Goal: Task Accomplishment & Management: Manage account settings

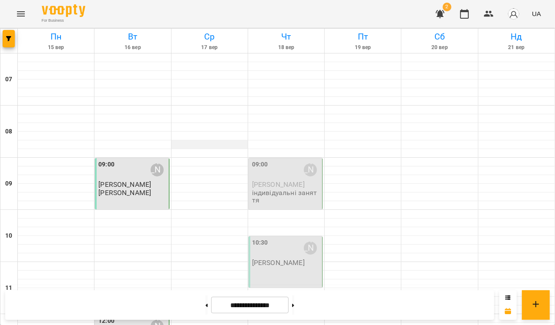
scroll to position [71, 0]
click at [277, 238] on div "10:30 [PERSON_NAME]" at bounding box center [286, 248] width 68 height 20
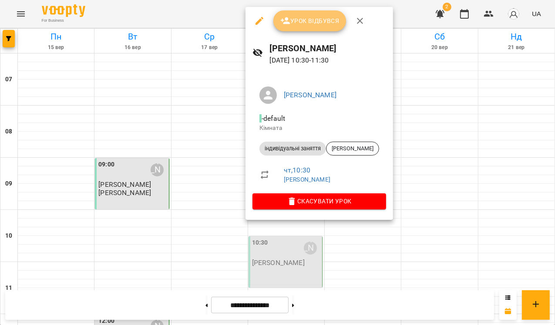
click at [301, 27] on button "Урок відбувся" at bounding box center [309, 20] width 73 height 21
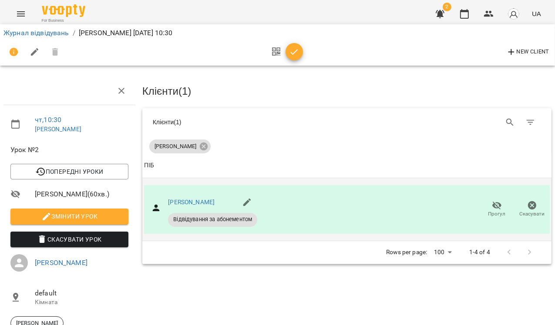
click at [242, 219] on span "Відвідування за абонементом" at bounding box center [212, 220] width 89 height 8
click at [41, 31] on link "Журнал відвідувань" at bounding box center [36, 33] width 66 height 8
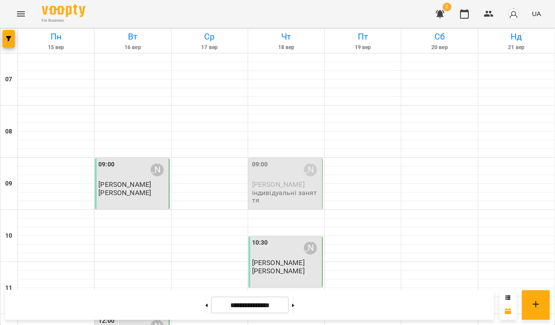
click at [290, 176] on div "09:00 [PERSON_NAME]" at bounding box center [286, 170] width 68 height 20
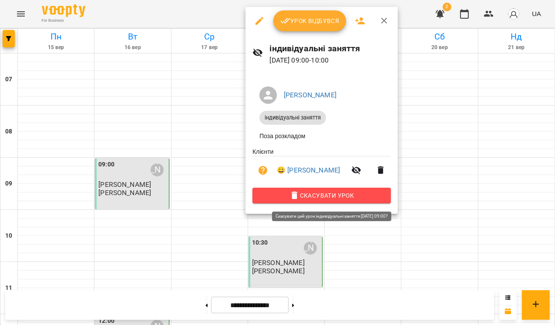
click at [300, 193] on icon "button" at bounding box center [294, 196] width 10 height 10
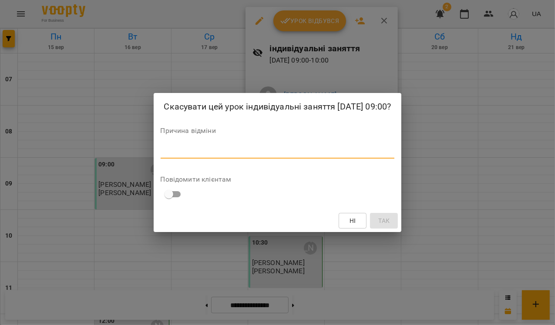
click at [222, 156] on textarea at bounding box center [278, 151] width 234 height 8
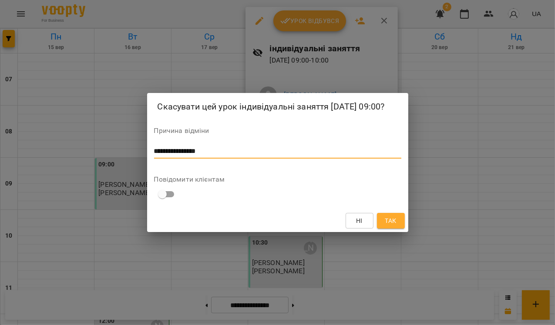
type textarea "**********"
click at [390, 226] on span "Так" at bounding box center [390, 221] width 11 height 10
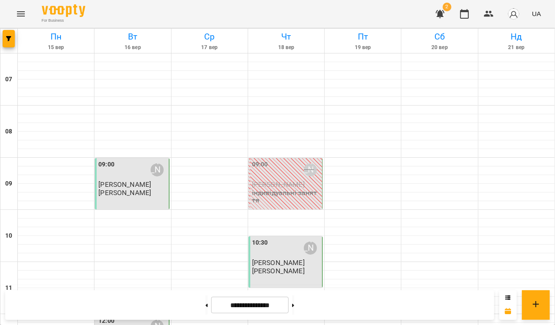
scroll to position [122, 0]
click at [294, 305] on icon at bounding box center [293, 305] width 2 height 3
type input "**********"
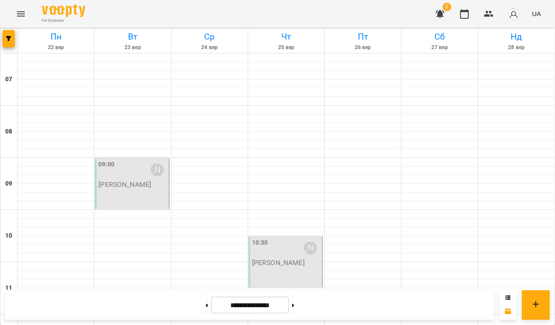
scroll to position [147, 0]
click at [22, 17] on icon "Menu" at bounding box center [21, 14] width 10 height 10
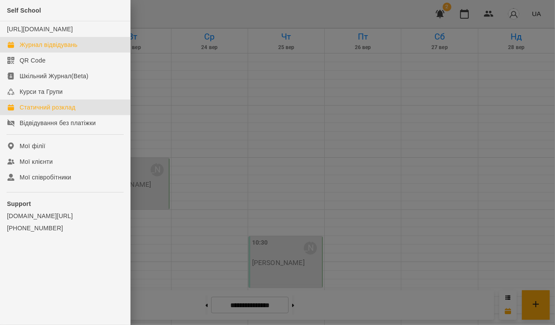
click at [58, 112] on div "Статичний розклад" at bounding box center [48, 107] width 56 height 9
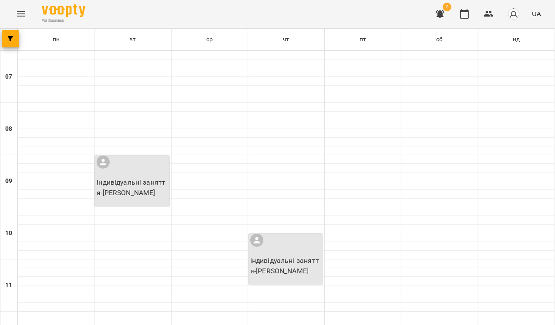
scroll to position [165, 0]
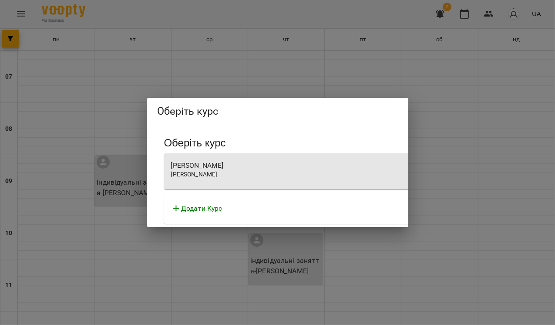
click at [218, 215] on div "Додати Курс" at bounding box center [412, 211] width 496 height 28
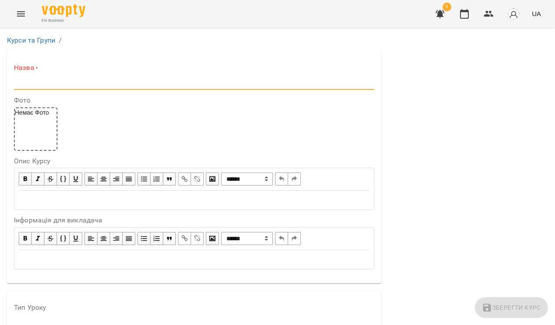
click at [43, 81] on input "text" at bounding box center [194, 83] width 360 height 14
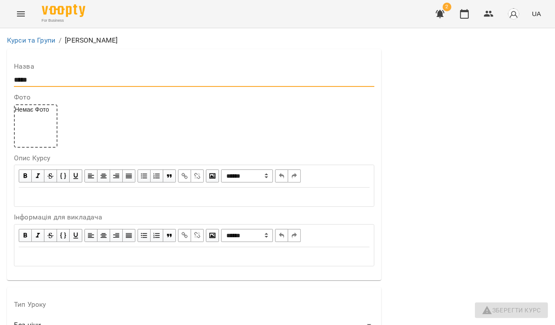
scroll to position [226, 0]
type input "*****"
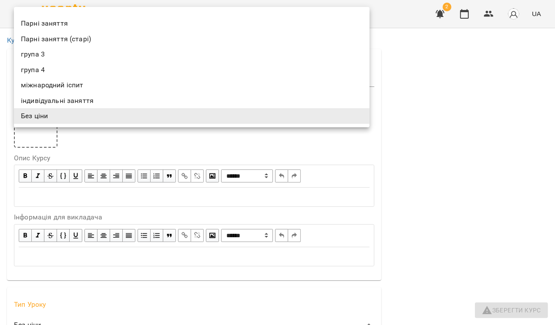
click at [59, 104] on li "індивідуальні заняття" at bounding box center [191, 101] width 355 height 16
type input "**********"
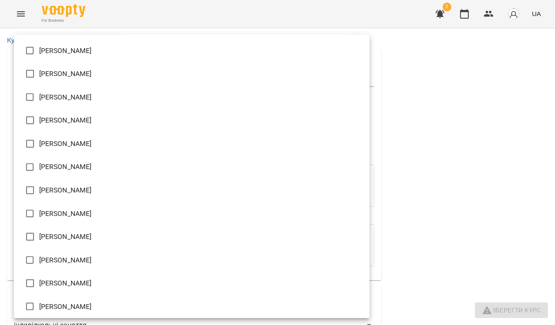
scroll to position [492, 0]
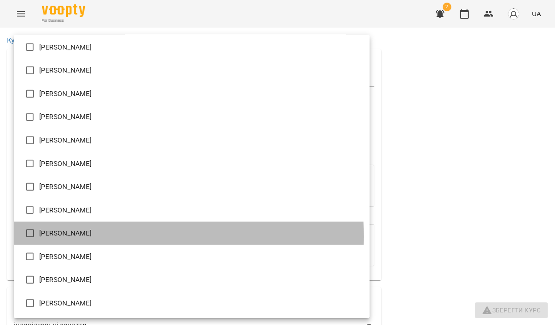
click at [58, 237] on li "[PERSON_NAME]" at bounding box center [191, 233] width 355 height 23
type input "**********"
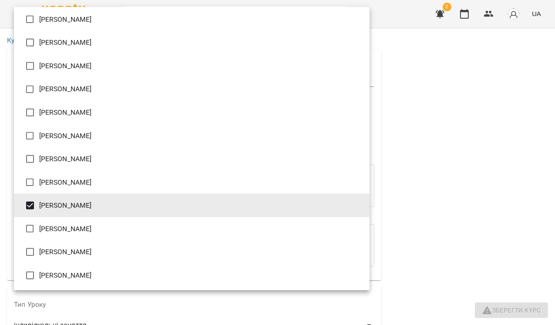
click at [440, 172] on div at bounding box center [277, 162] width 555 height 325
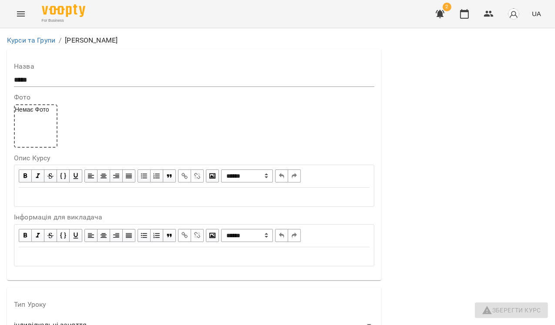
scroll to position [667, 0]
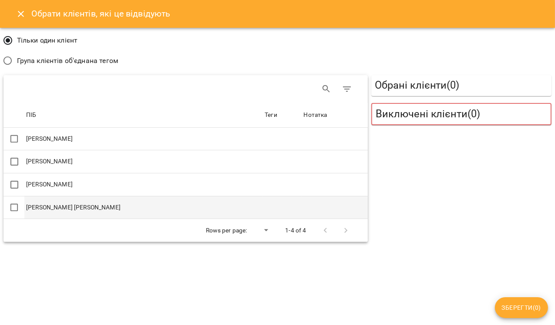
click at [86, 207] on td "[PERSON_NAME] [PERSON_NAME]" at bounding box center [143, 207] width 238 height 23
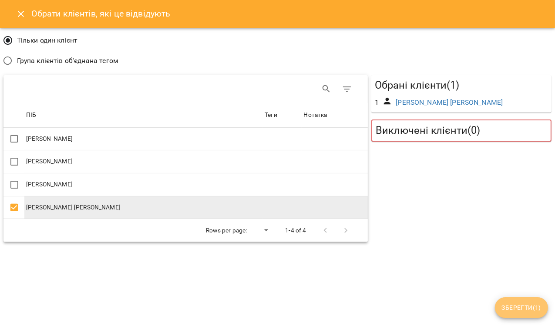
click at [516, 306] on span "Зберегти ( 1 )" at bounding box center [521, 308] width 39 height 10
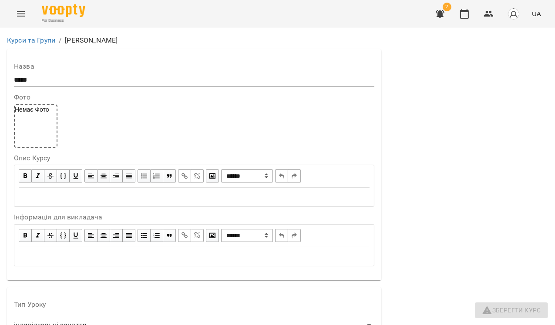
scroll to position [262, 0]
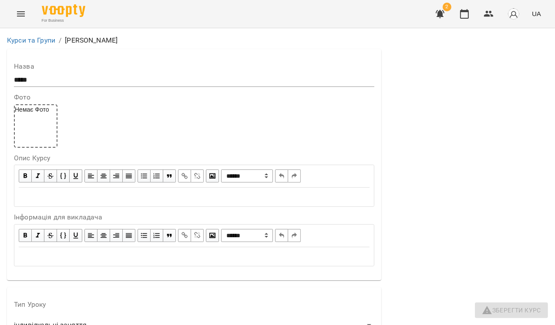
scroll to position [0, 0]
click at [40, 197] on div "Edit text" at bounding box center [194, 197] width 351 height 10
click at [75, 258] on div "Edit text" at bounding box center [194, 257] width 351 height 10
click at [45, 193] on div "*" at bounding box center [194, 197] width 351 height 10
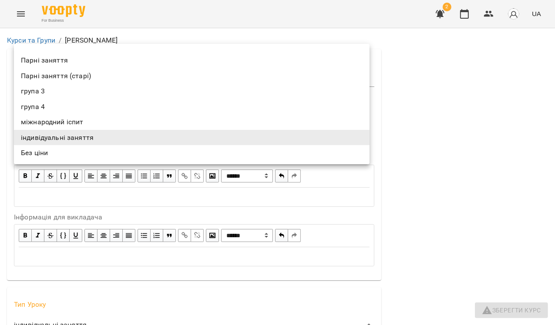
click at [81, 137] on li "індивідуальні заняття" at bounding box center [191, 138] width 355 height 16
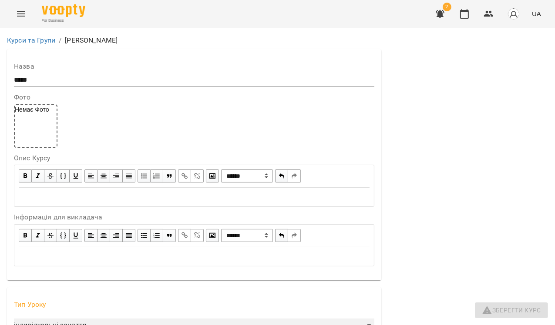
scroll to position [440, 0]
type input "*"
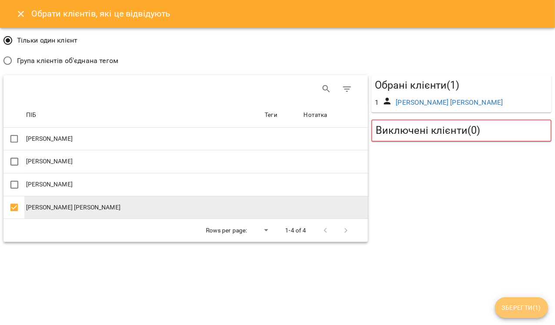
click at [509, 309] on span "Зберегти ( 1 )" at bounding box center [521, 308] width 39 height 10
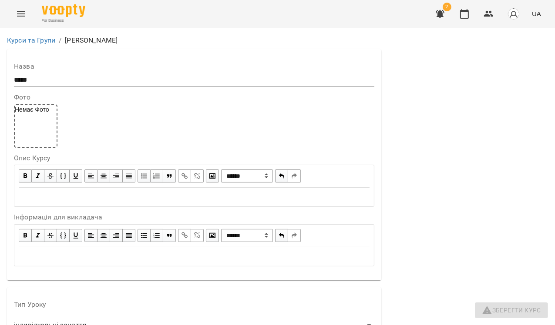
scroll to position [0, 0]
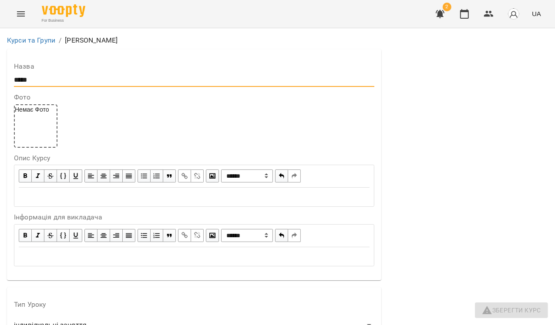
click at [57, 83] on input "*****" at bounding box center [194, 80] width 360 height 14
type input "*****"
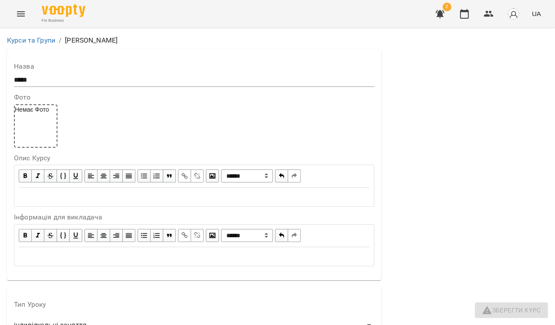
click at [37, 116] on div "Немає Фото" at bounding box center [35, 125] width 43 height 43
click at [42, 38] on link "Курси та Групи" at bounding box center [31, 40] width 48 height 8
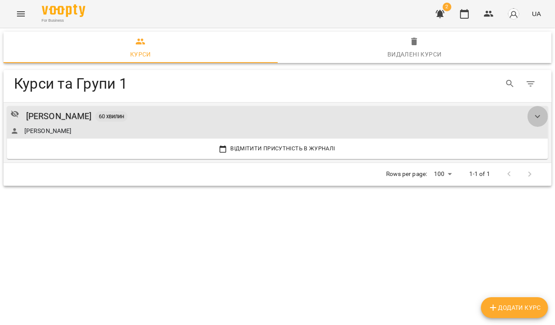
click at [537, 115] on icon "show more" at bounding box center [537, 116] width 10 height 10
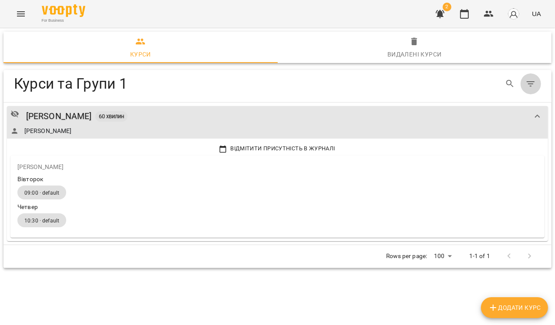
click at [530, 86] on icon "Table Toolbar" at bounding box center [530, 83] width 8 height 5
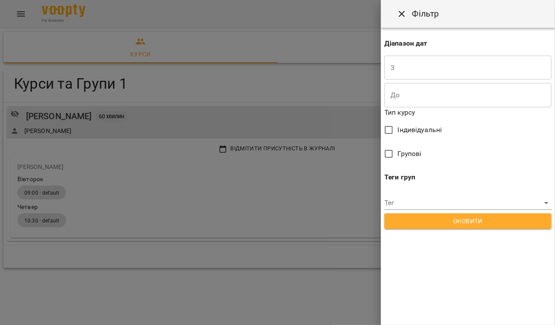
click at [254, 185] on div at bounding box center [277, 162] width 555 height 325
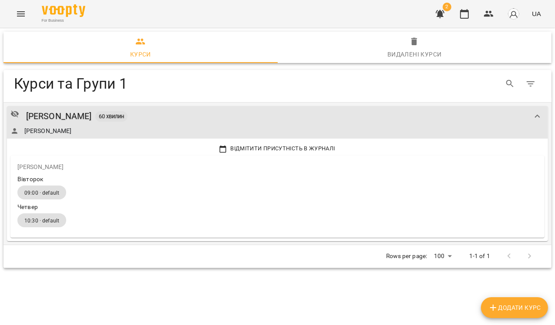
click at [181, 134] on div "[PERSON_NAME]" at bounding box center [268, 131] width 516 height 9
click at [124, 126] on div "[PERSON_NAME] 60 хвилин [PERSON_NAME]" at bounding box center [268, 123] width 516 height 26
click at [92, 114] on div "[PERSON_NAME]" at bounding box center [59, 116] width 66 height 13
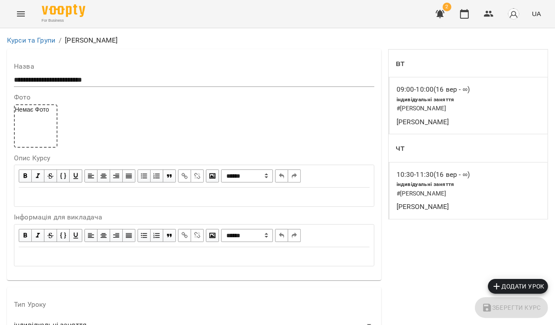
click at [67, 76] on input "**********" at bounding box center [194, 80] width 360 height 14
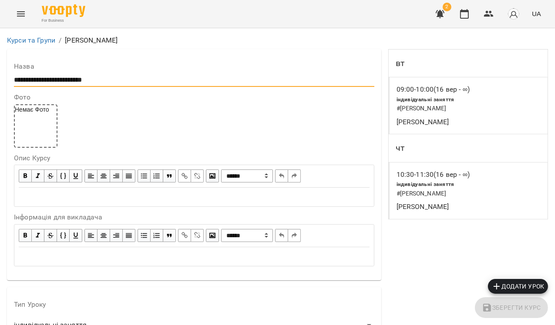
click at [67, 76] on input "**********" at bounding box center [194, 80] width 360 height 14
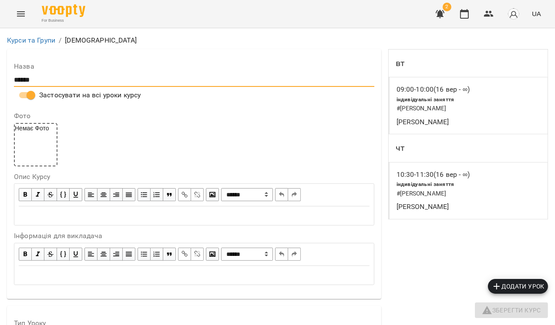
type input "******"
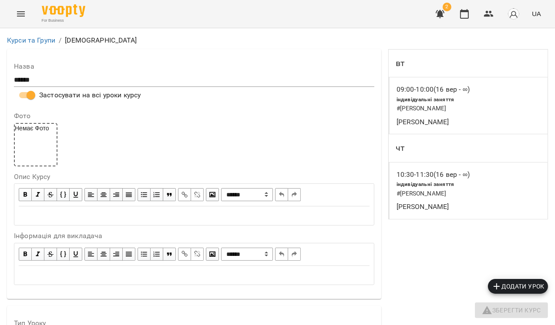
click at [47, 37] on link "Курси та Групи" at bounding box center [31, 40] width 48 height 8
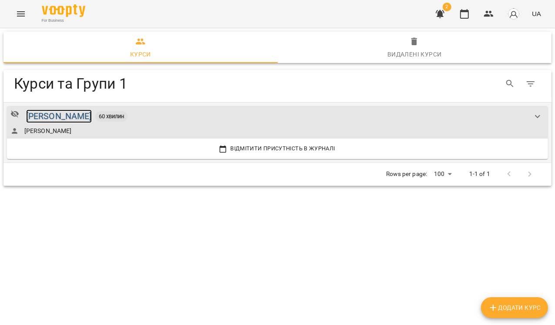
click at [92, 115] on div "[PERSON_NAME]" at bounding box center [59, 116] width 66 height 13
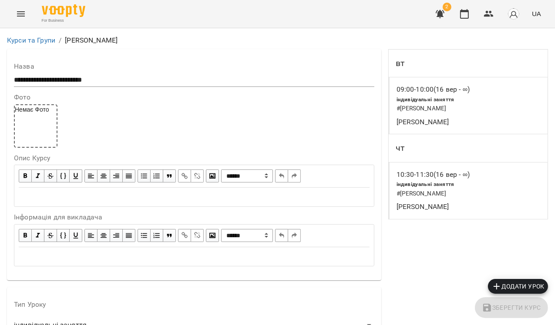
scroll to position [195, 0]
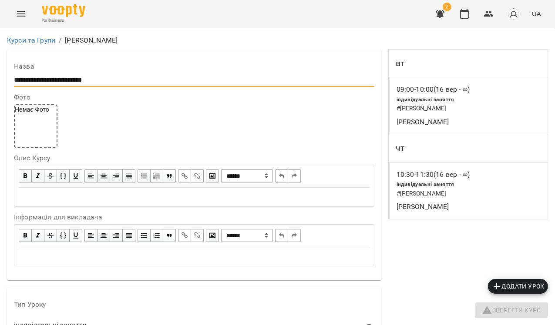
click at [78, 81] on input "**********" at bounding box center [194, 80] width 360 height 14
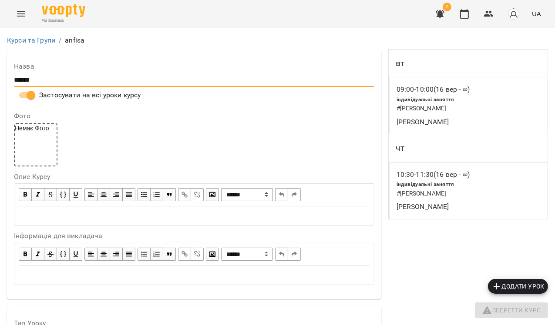
click at [16, 79] on input "******" at bounding box center [194, 80] width 360 height 14
type input "******"
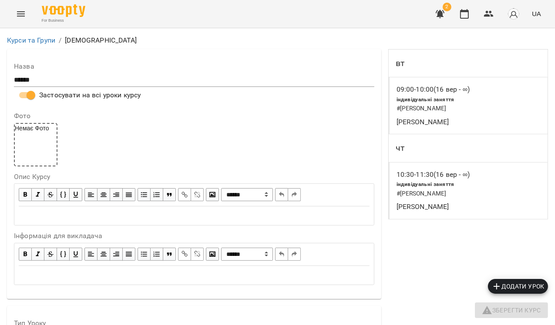
drag, startPoint x: 516, startPoint y: 308, endPoint x: 467, endPoint y: 228, distance: 94.5
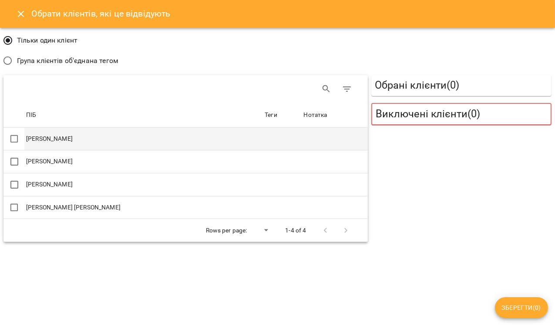
click at [77, 137] on td "[PERSON_NAME]" at bounding box center [143, 139] width 238 height 23
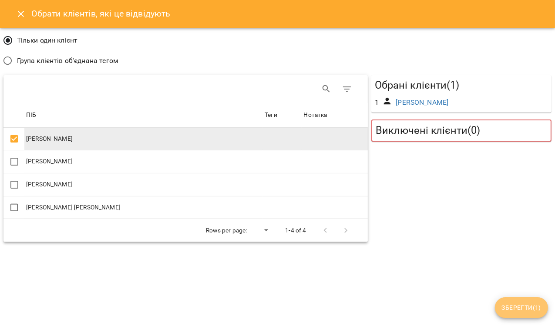
click at [516, 309] on span "Зберегти ( 1 )" at bounding box center [521, 308] width 39 height 10
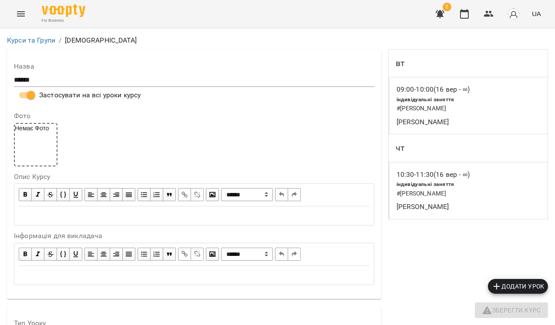
scroll to position [0, 0]
click at [38, 41] on link "Курси та Групи" at bounding box center [31, 40] width 48 height 8
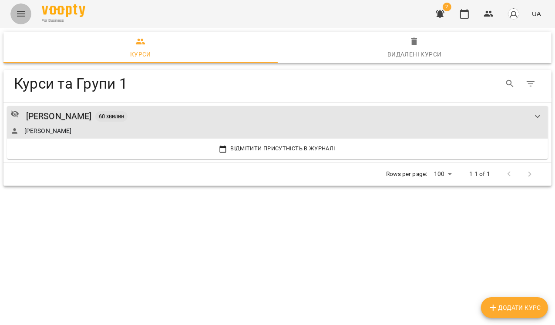
click at [24, 17] on icon "Menu" at bounding box center [21, 14] width 10 height 10
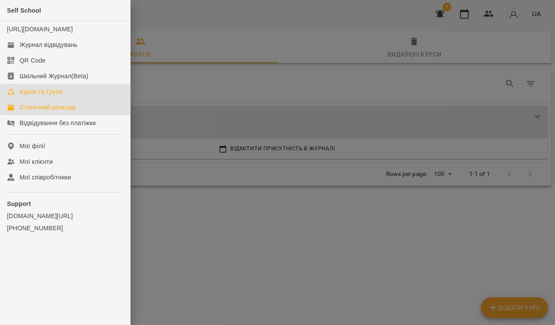
click at [69, 112] on div "Статичний розклад" at bounding box center [48, 107] width 56 height 9
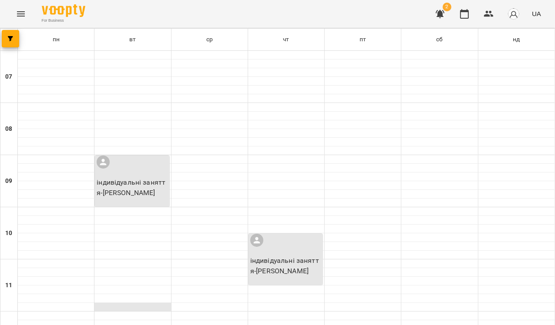
scroll to position [168, 0]
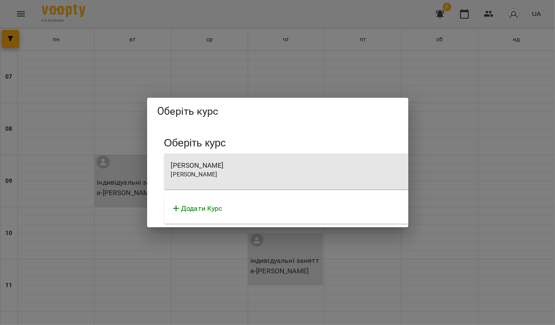
click at [190, 210] on p "Додати Курс" at bounding box center [201, 209] width 41 height 10
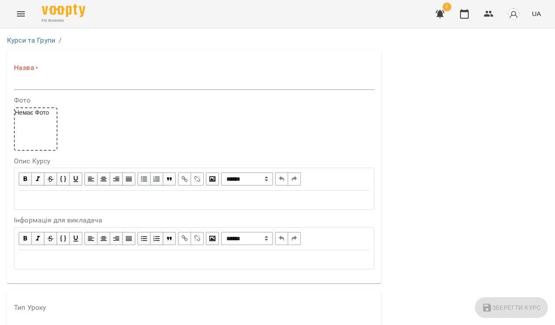
click at [61, 82] on input "text" at bounding box center [194, 83] width 360 height 14
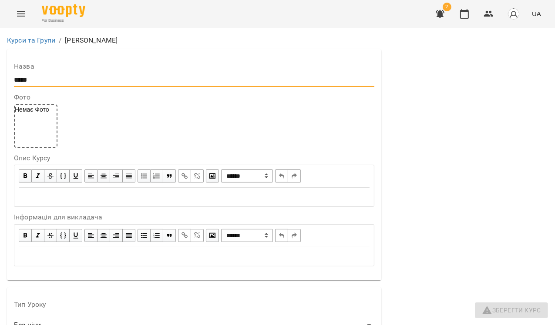
scroll to position [204, 0]
type input "*****"
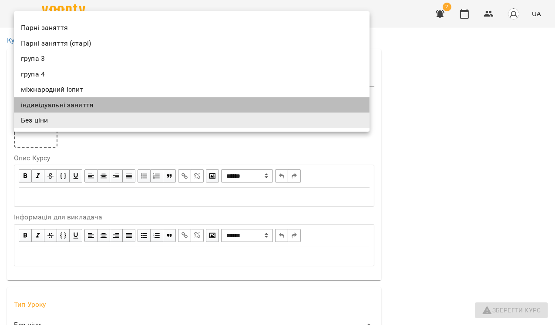
click at [47, 107] on li "індивідуальні заняття" at bounding box center [191, 105] width 355 height 16
type input "**********"
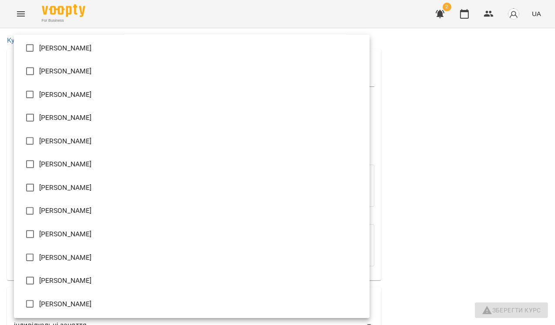
scroll to position [492, 0]
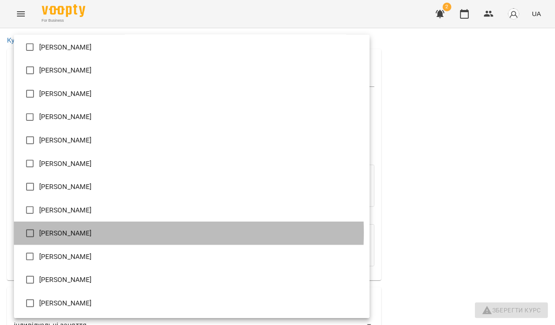
click at [64, 233] on li "[PERSON_NAME]" at bounding box center [191, 233] width 355 height 23
type input "**********"
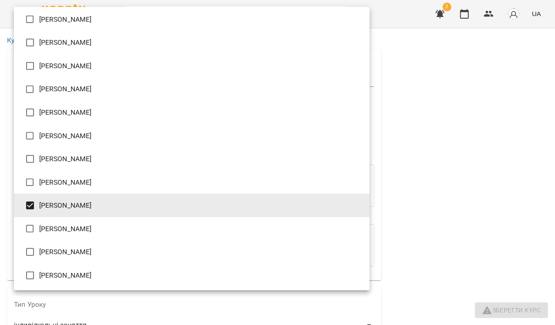
click at [483, 164] on div at bounding box center [277, 162] width 555 height 325
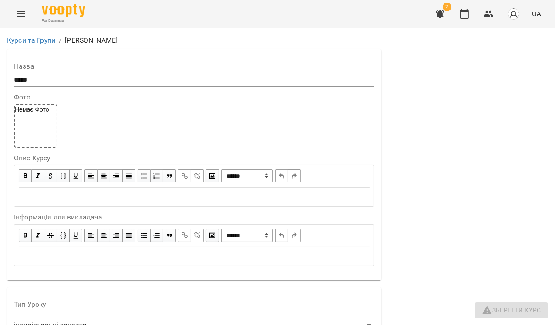
scroll to position [668, 0]
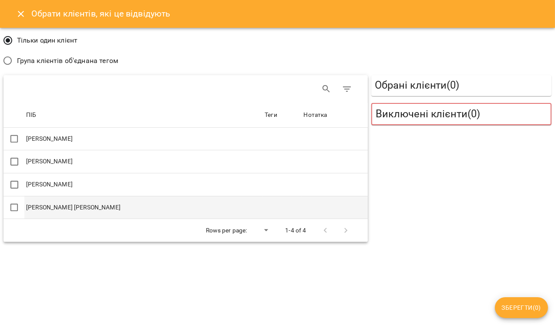
click at [81, 202] on td "[PERSON_NAME] [PERSON_NAME]" at bounding box center [143, 207] width 238 height 23
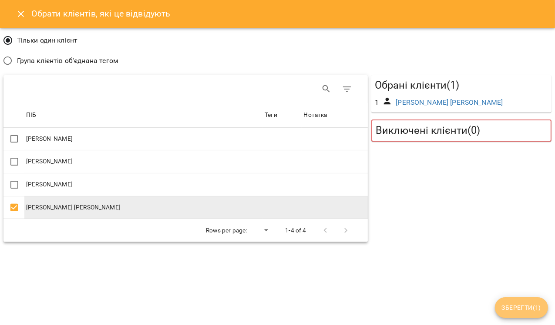
click at [520, 309] on span "Зберегти ( 1 )" at bounding box center [521, 308] width 39 height 10
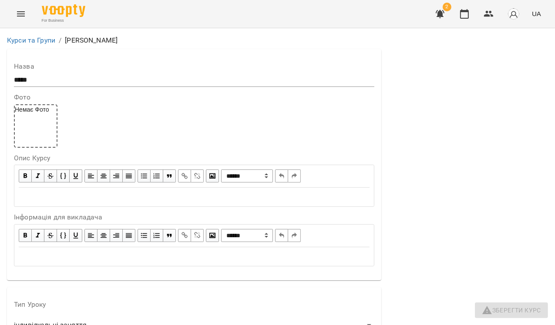
scroll to position [71, 0]
